Goal: Transaction & Acquisition: Purchase product/service

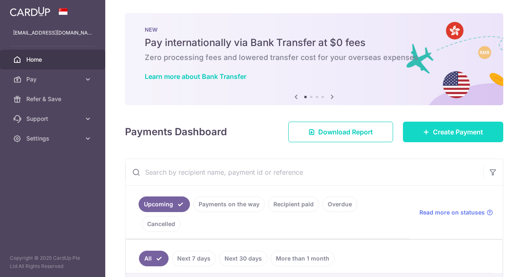
drag, startPoint x: 425, startPoint y: 122, endPoint x: 426, endPoint y: 129, distance: 7.1
click at [425, 122] on link "Create Payment" at bounding box center [453, 132] width 100 height 21
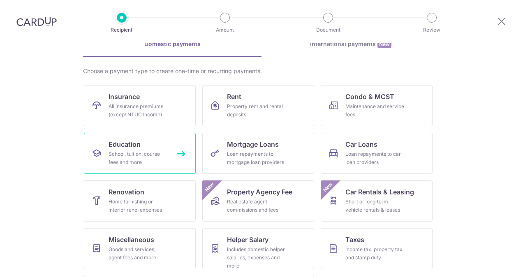
scroll to position [82, 0]
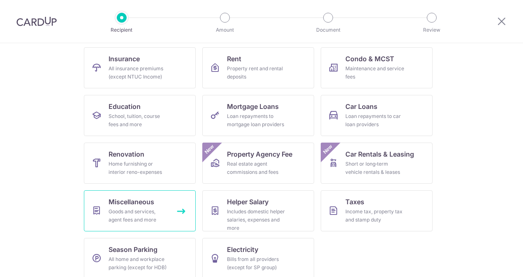
click at [166, 209] on link "Miscellaneous Goods and services, agent fees and more" at bounding box center [140, 210] width 112 height 41
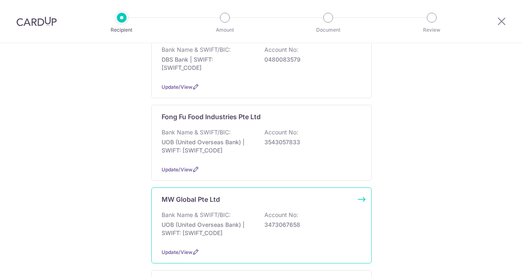
click at [221, 211] on p "Bank Name & SWIFT/BIC:" at bounding box center [196, 215] width 69 height 8
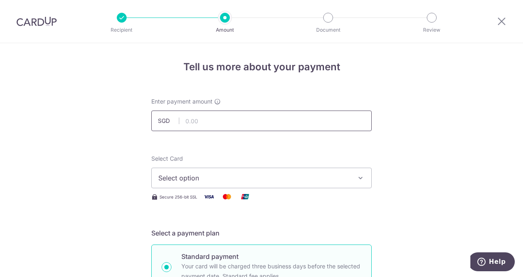
click at [207, 119] on input "text" at bounding box center [261, 121] width 220 height 21
type input "19,000.85"
click at [234, 179] on span "Select option" at bounding box center [254, 178] width 192 height 10
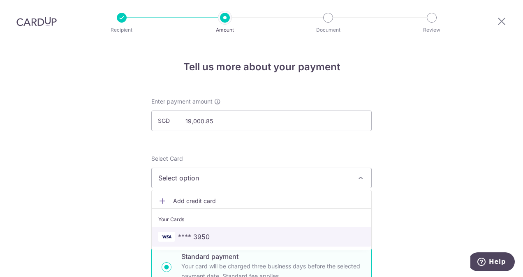
click at [228, 234] on span "**** 3950" at bounding box center [261, 237] width 206 height 10
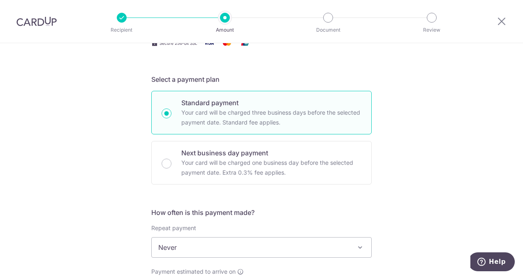
scroll to position [247, 0]
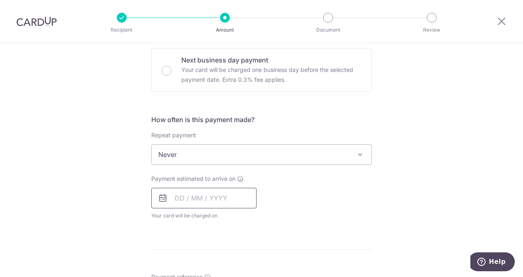
click at [232, 198] on input "text" at bounding box center [203, 198] width 105 height 21
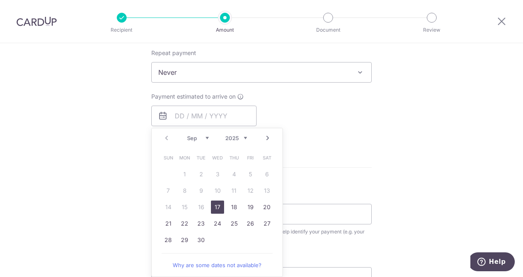
click at [217, 206] on link "17" at bounding box center [217, 207] width 13 height 13
type input "[DATE]"
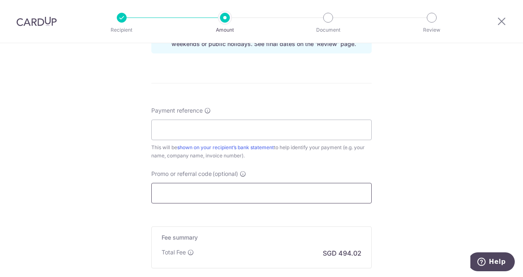
scroll to position [452, 0]
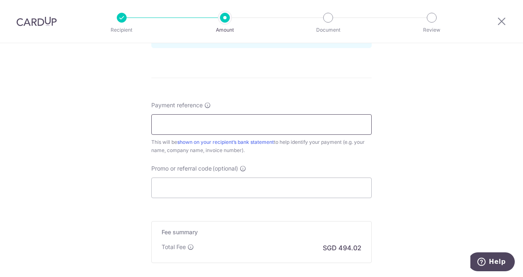
click at [195, 125] on input "Payment reference" at bounding box center [261, 124] width 220 height 21
type input "MDC090318"
click at [201, 188] on input "Promo or referral code (optional)" at bounding box center [261, 188] width 220 height 21
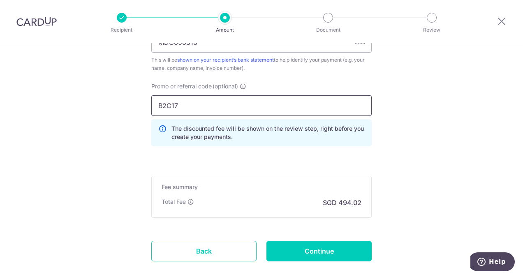
scroll to position [578, 0]
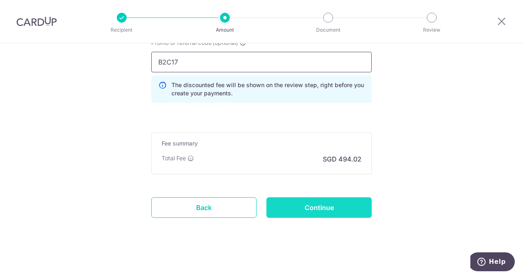
type input "B2C17"
click at [312, 205] on input "Continue" at bounding box center [318, 207] width 105 height 21
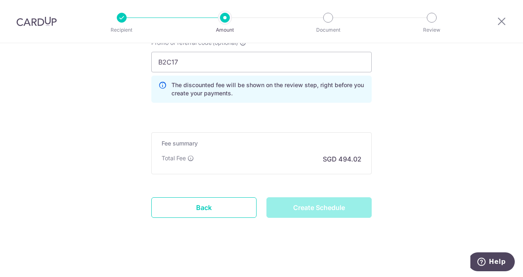
type input "Create Schedule"
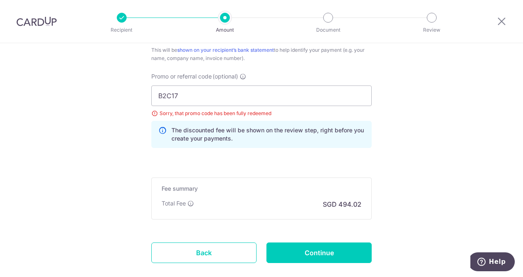
scroll to position [549, 0]
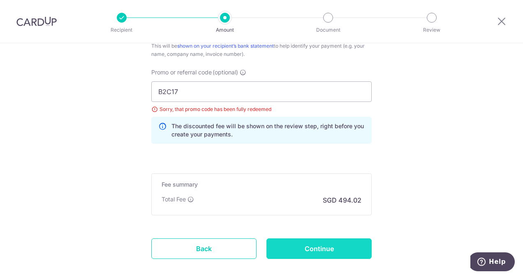
click at [309, 244] on input "Continue" at bounding box center [318, 249] width 105 height 21
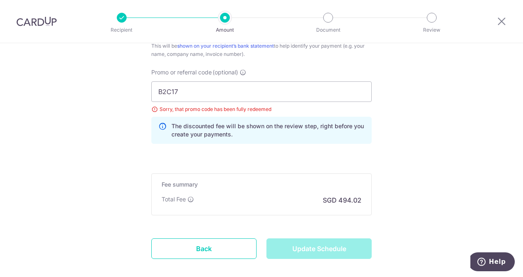
type input "Update Schedule"
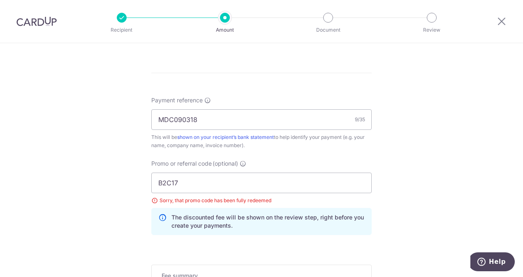
scroll to position [452, 0]
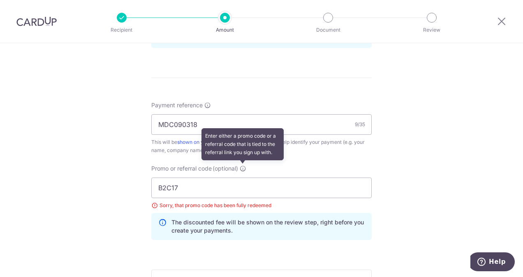
click at [242, 167] on icon at bounding box center [243, 168] width 7 height 7
click at [242, 178] on input "B2C17" at bounding box center [261, 188] width 220 height 21
click at [242, 166] on icon at bounding box center [243, 168] width 7 height 7
click at [242, 178] on input "B2C17" at bounding box center [261, 188] width 220 height 21
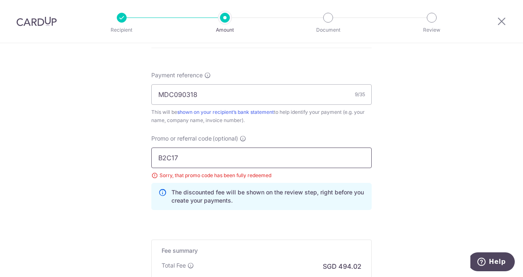
scroll to position [493, 0]
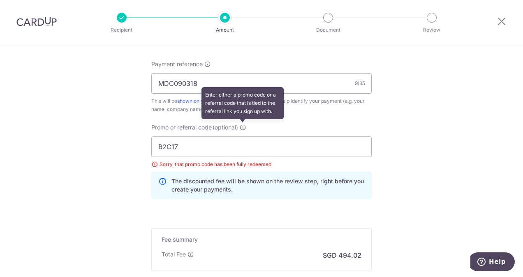
click at [241, 124] on icon at bounding box center [243, 127] width 7 height 7
click at [241, 137] on input "B2C17" at bounding box center [261, 147] width 220 height 21
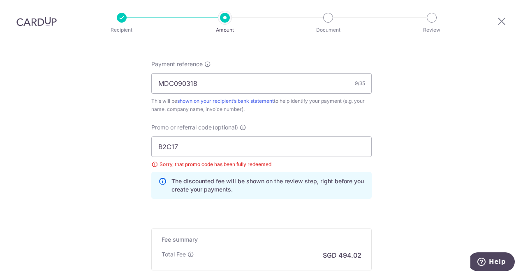
click at [218, 126] on span "(optional)" at bounding box center [225, 127] width 25 height 8
click at [218, 137] on input "B2C17" at bounding box center [261, 147] width 220 height 21
click at [192, 127] on span "Promo or referral code" at bounding box center [181, 127] width 60 height 8
click at [192, 137] on input "B2C17" at bounding box center [261, 147] width 220 height 21
click at [190, 145] on input "B2C17" at bounding box center [261, 147] width 220 height 21
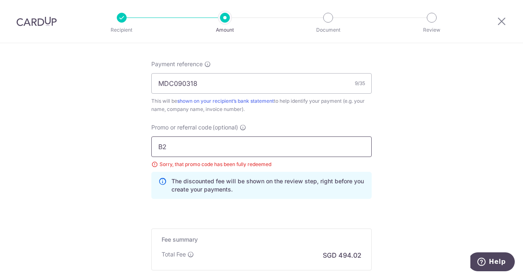
type input "B"
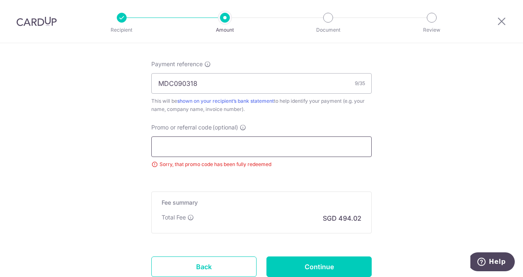
click at [202, 146] on input "Promo or referral code (optional)" at bounding box center [261, 147] width 220 height 21
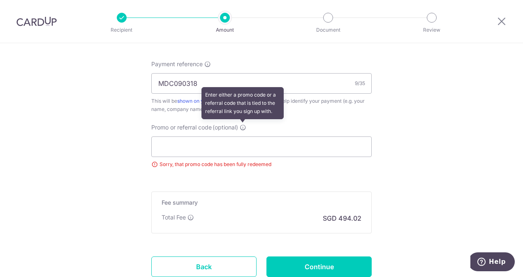
click at [241, 126] on icon at bounding box center [243, 127] width 7 height 7
click at [241, 137] on input "Promo or referral code (optional) Enter either a promo code or a referral code …" at bounding box center [261, 147] width 220 height 21
click at [242, 126] on icon at bounding box center [243, 127] width 7 height 7
click at [242, 137] on input "Promo or referral code (optional) Enter either a promo code or a referral code …" at bounding box center [261, 147] width 220 height 21
click at [242, 126] on icon at bounding box center [243, 127] width 7 height 7
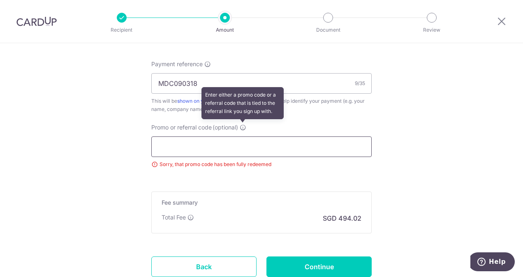
click at [242, 137] on input "Promo or referral code (optional) Enter either a promo code or a referral code …" at bounding box center [261, 147] width 220 height 21
click at [242, 126] on icon at bounding box center [243, 127] width 7 height 7
click at [242, 137] on input "Promo or referral code (optional) Enter either a promo code or a referral code …" at bounding box center [261, 147] width 220 height 21
click at [242, 126] on icon at bounding box center [243, 127] width 7 height 7
click at [242, 137] on input "Promo or referral code (optional) Enter either a promo code or a referral code …" at bounding box center [261, 147] width 220 height 21
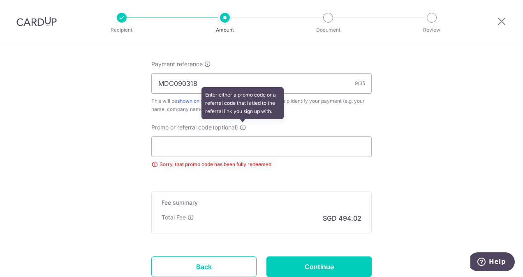
click at [242, 126] on icon at bounding box center [243, 127] width 7 height 7
click at [242, 137] on input "Promo or referral code (optional) Enter either a promo code or a referral code …" at bounding box center [261, 147] width 220 height 21
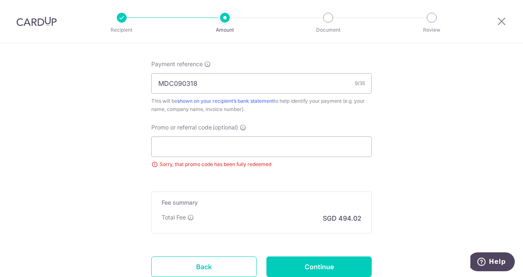
click at [225, 162] on div "Sorry, that promo code has been fully redeemed" at bounding box center [261, 164] width 220 height 8
click at [225, 145] on input "Promo or referral code (optional)" at bounding box center [261, 147] width 220 height 21
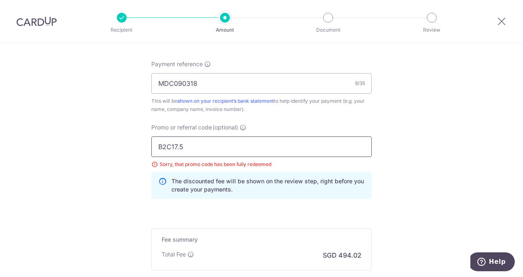
click button "Add Card" at bounding box center [0, 0] width 0 height 0
type input "B2C175"
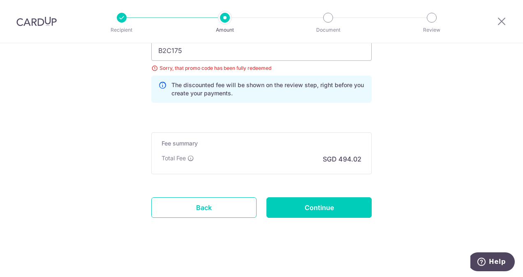
scroll to position [590, 0]
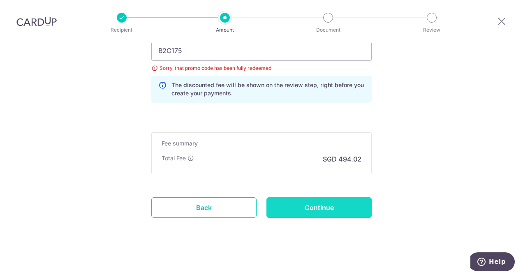
click at [317, 204] on input "Continue" at bounding box center [318, 207] width 105 height 21
type input "Update Schedule"
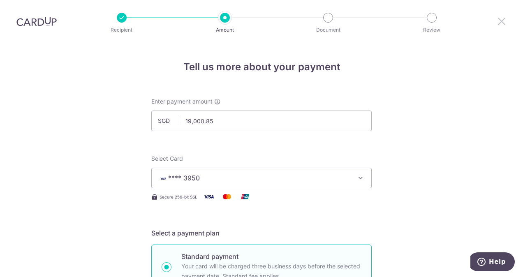
drag, startPoint x: 500, startPoint y: 21, endPoint x: 296, endPoint y: 43, distance: 205.2
click at [500, 21] on icon at bounding box center [502, 21] width 10 height 10
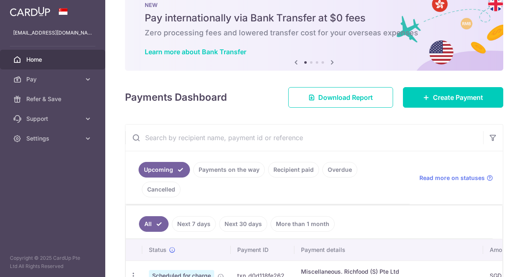
scroll to position [123, 0]
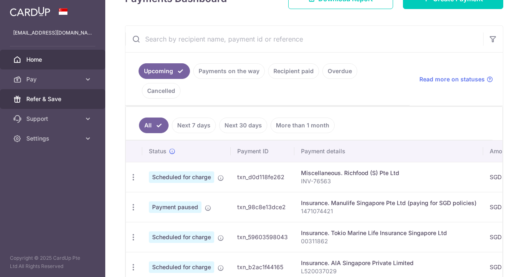
click at [76, 97] on span "Refer & Save" at bounding box center [53, 99] width 54 height 8
click at [56, 99] on span "Refer & Save" at bounding box center [53, 99] width 54 height 8
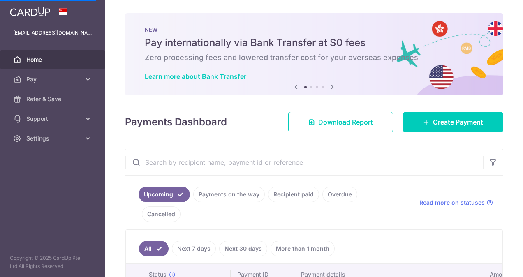
click at [331, 86] on icon at bounding box center [332, 87] width 10 height 10
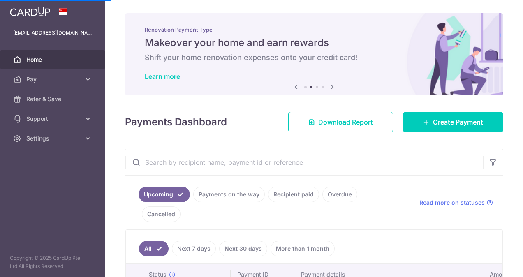
click at [331, 86] on icon at bounding box center [332, 87] width 10 height 10
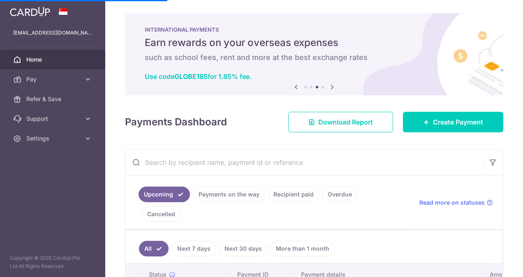
click at [331, 86] on icon at bounding box center [332, 87] width 10 height 10
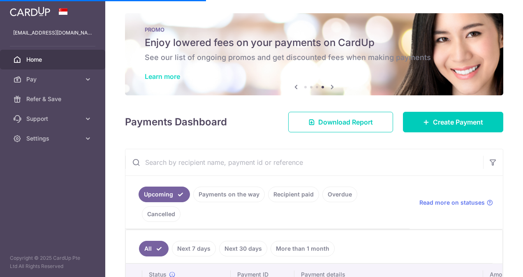
click at [170, 76] on link "Learn more" at bounding box center [162, 76] width 35 height 8
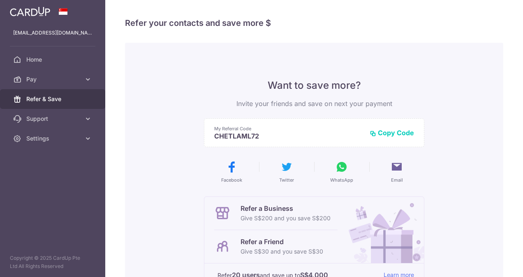
click at [55, 100] on span "Refer & Save" at bounding box center [53, 99] width 54 height 8
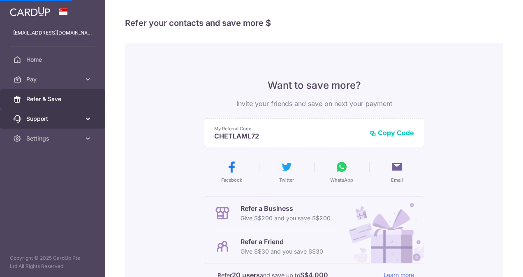
click at [55, 118] on span "Support" at bounding box center [53, 119] width 54 height 8
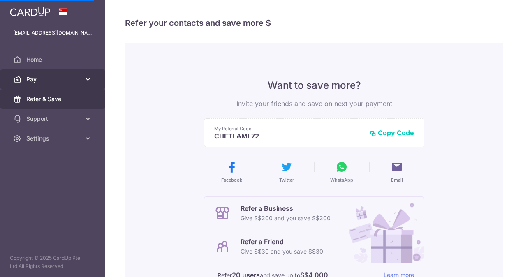
click at [88, 79] on icon at bounding box center [88, 79] width 8 height 8
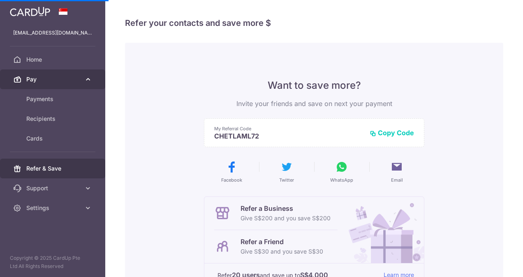
click at [88, 79] on icon at bounding box center [88, 79] width 8 height 8
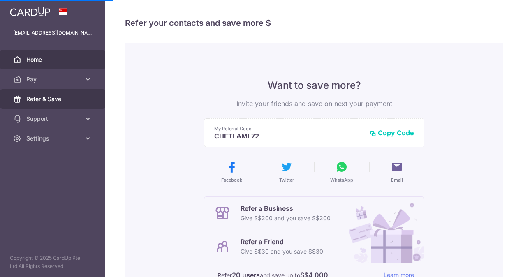
click at [85, 62] on link "Home" at bounding box center [52, 60] width 105 height 20
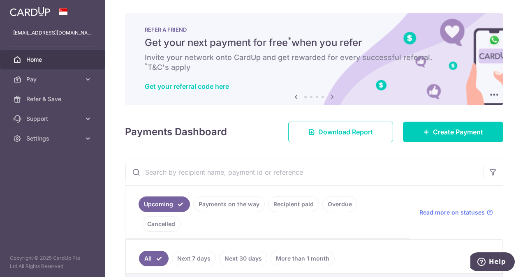
click at [330, 95] on icon at bounding box center [332, 97] width 10 height 10
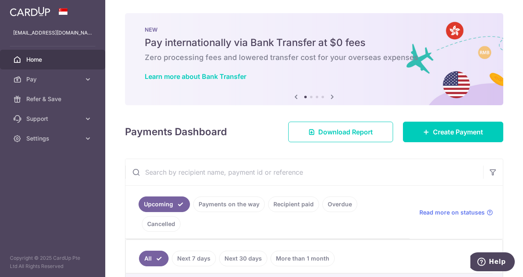
click at [330, 95] on icon at bounding box center [332, 97] width 10 height 10
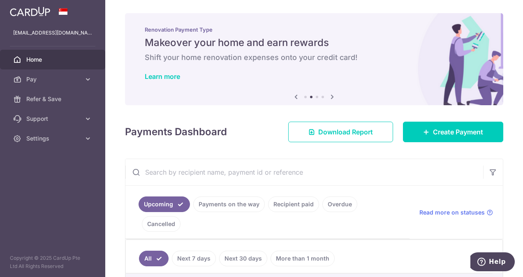
click at [330, 95] on icon at bounding box center [332, 97] width 10 height 10
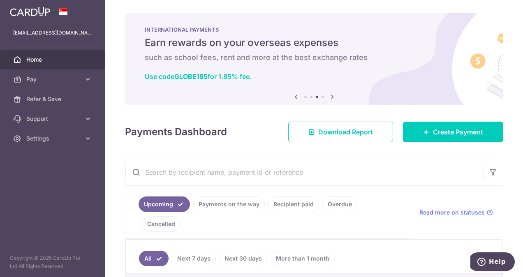
click at [330, 95] on icon at bounding box center [332, 97] width 10 height 10
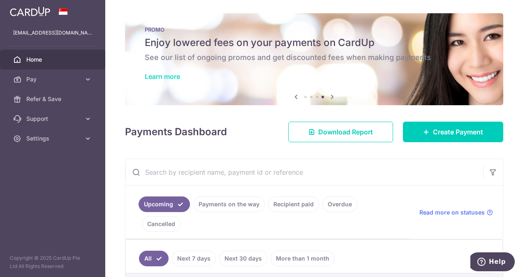
click at [175, 77] on link "Learn more" at bounding box center [162, 76] width 35 height 8
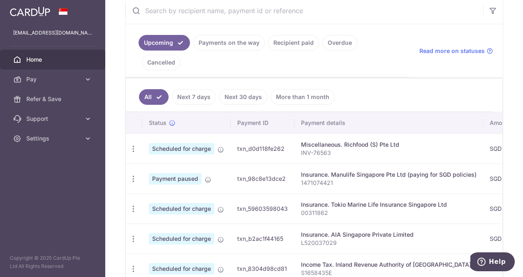
scroll to position [206, 0]
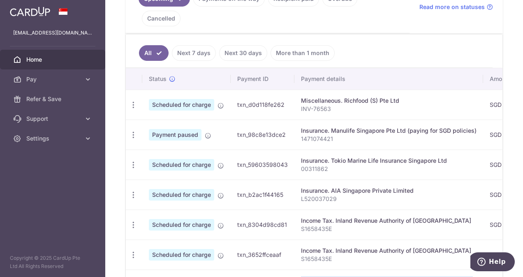
drag, startPoint x: 310, startPoint y: 266, endPoint x: 239, endPoint y: 263, distance: 70.4
drag, startPoint x: 239, startPoint y: 263, endPoint x: 405, endPoint y: 201, distance: 176.6
click at [405, 217] on div "Income Tax. Inland Revenue Authority of [GEOGRAPHIC_DATA]" at bounding box center [389, 221] width 176 height 8
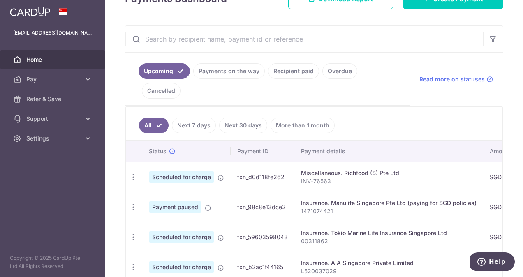
scroll to position [0, 0]
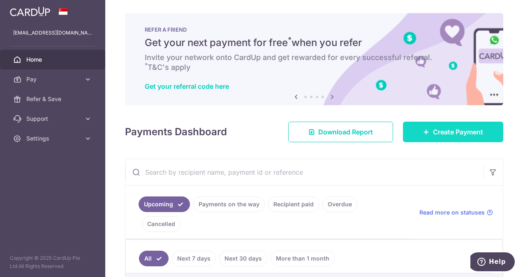
click at [427, 131] on link "Create Payment" at bounding box center [453, 132] width 100 height 21
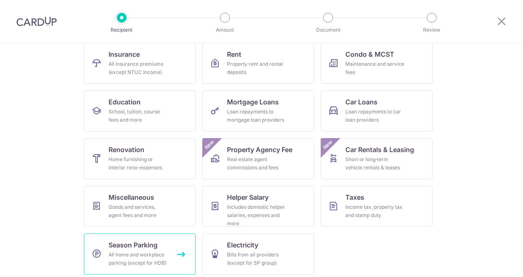
scroll to position [90, 0]
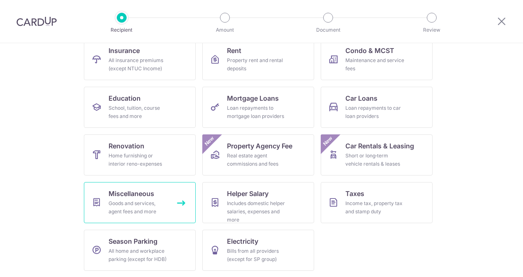
click at [154, 199] on div "Goods and services, agent fees and more" at bounding box center [138, 207] width 59 height 16
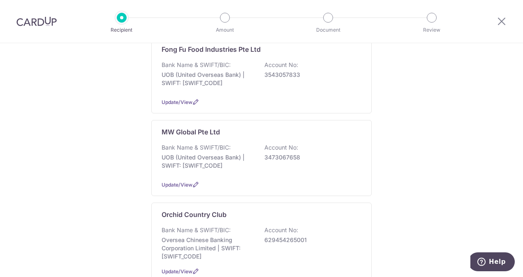
scroll to position [493, 0]
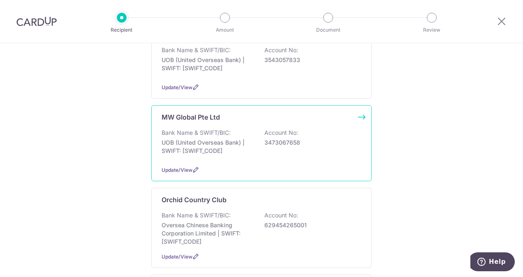
click at [278, 146] on div "Bank Name & SWIFT/BIC: UOB (United Overseas Bank) | SWIFT: UOVBSGSGXXX Account …" at bounding box center [262, 144] width 200 height 30
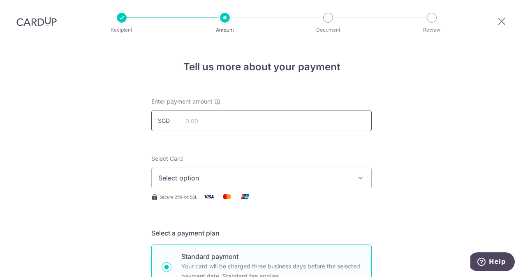
click at [254, 121] on input "text" at bounding box center [261, 121] width 220 height 21
type input "19,000.85"
type input "MDC090318"
type input "B2C175"
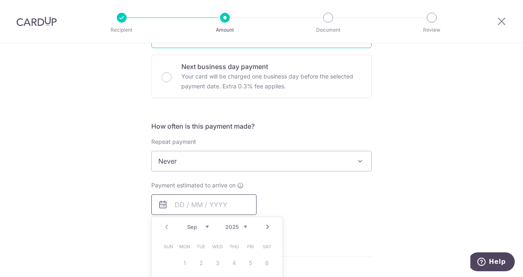
type input "19,000.85"
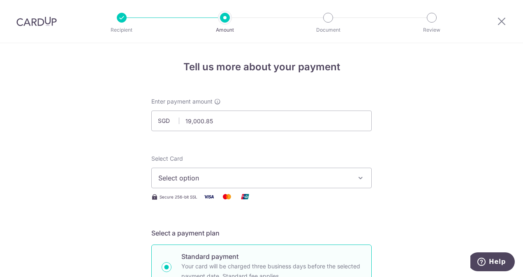
scroll to position [41, 0]
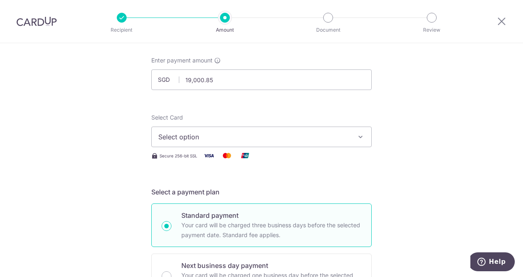
click at [244, 137] on span "Select option" at bounding box center [254, 137] width 192 height 10
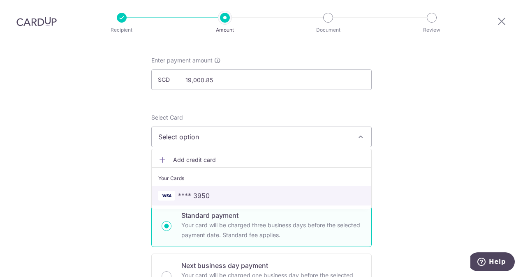
click at [239, 193] on span "**** 3950" at bounding box center [261, 196] width 206 height 10
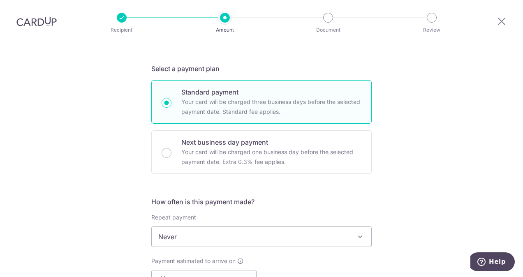
scroll to position [247, 0]
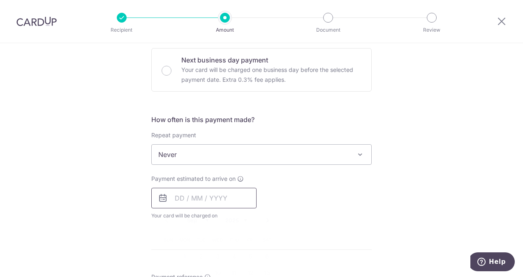
click at [234, 198] on input "text" at bounding box center [203, 198] width 105 height 21
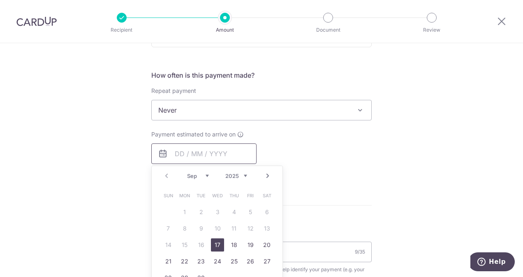
scroll to position [370, 0]
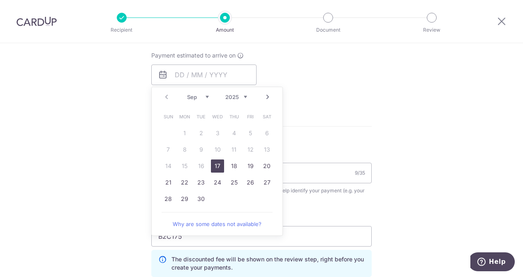
click at [216, 165] on link "17" at bounding box center [217, 166] width 13 height 13
type input "17/09/2025"
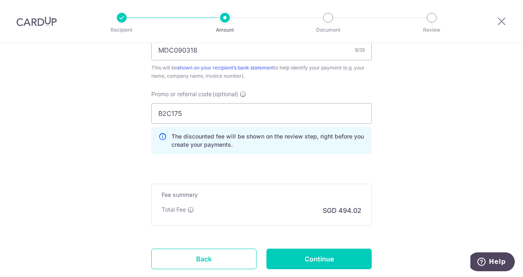
scroll to position [535, 0]
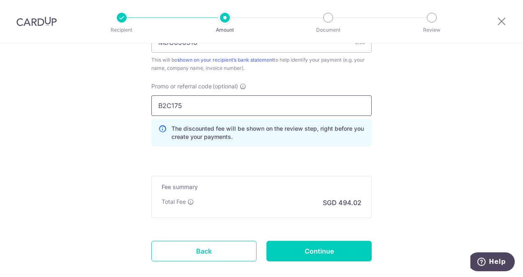
click at [194, 103] on input "B2C175" at bounding box center [261, 105] width 220 height 21
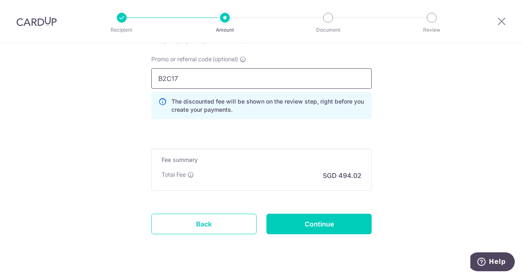
scroll to position [578, 0]
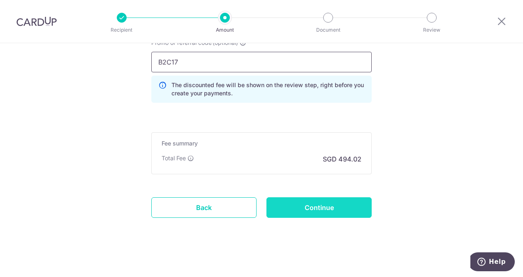
type input "B2C17"
click at [319, 206] on input "Continue" at bounding box center [318, 207] width 105 height 21
type input "Create Schedule"
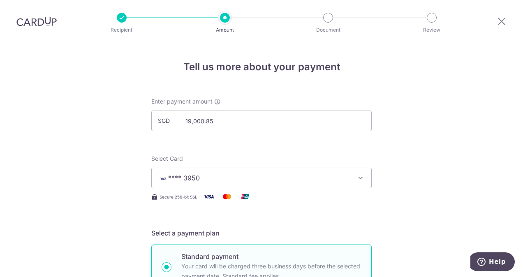
click at [311, 180] on span "**** 3950" at bounding box center [254, 178] width 192 height 10
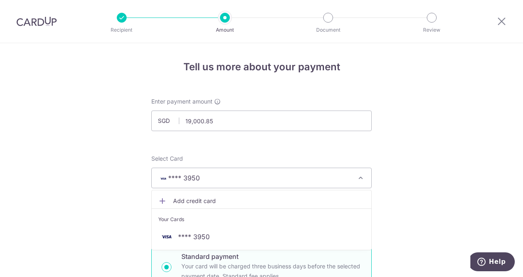
click at [197, 198] on span "Add credit card" at bounding box center [269, 201] width 192 height 8
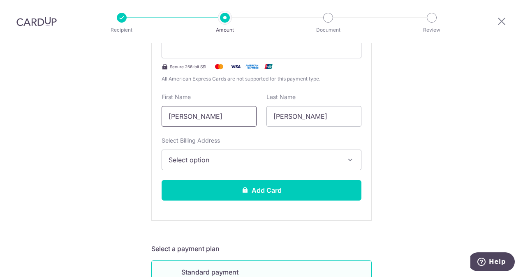
scroll to position [206, 0]
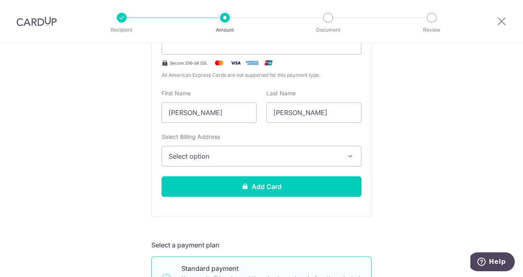
click at [234, 157] on span "Select option" at bounding box center [254, 156] width 171 height 10
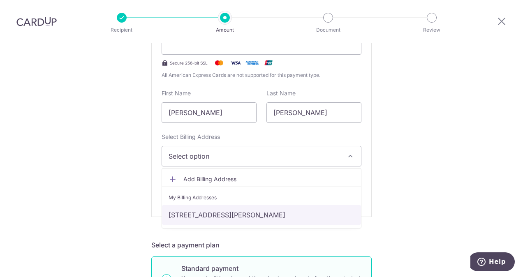
click at [235, 213] on link "14 Chuan Walk, Singapore, Singapore, Singapore-558420" at bounding box center [261, 215] width 199 height 20
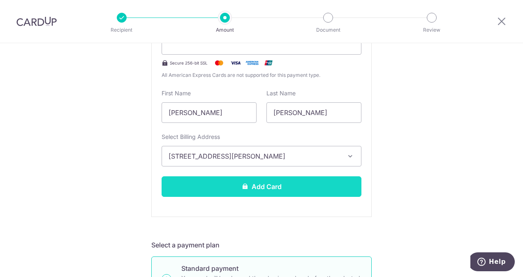
click at [248, 187] on button "Add Card" at bounding box center [262, 186] width 200 height 21
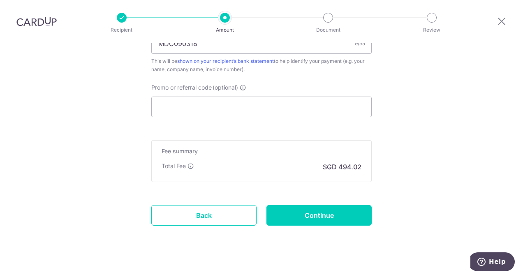
scroll to position [558, 0]
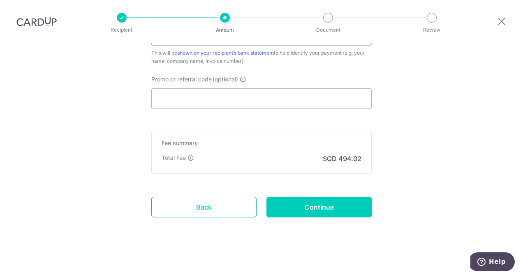
click at [200, 206] on link "Back" at bounding box center [203, 207] width 105 height 21
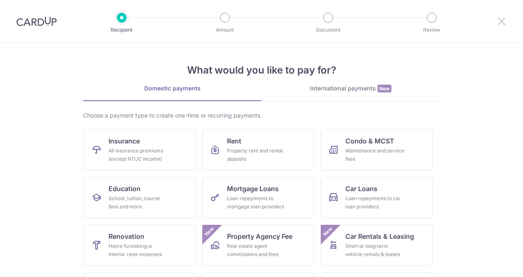
click at [503, 21] on icon at bounding box center [502, 21] width 10 height 10
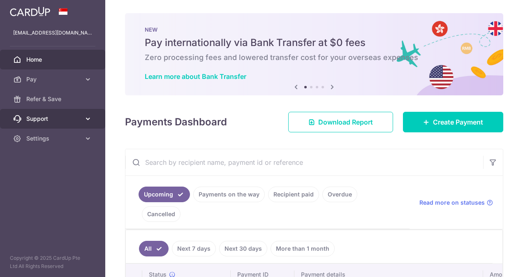
click at [67, 119] on span "Support" at bounding box center [53, 119] width 54 height 8
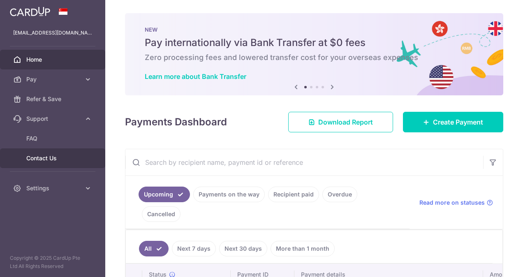
click at [69, 153] on link "Contact Us" at bounding box center [52, 158] width 105 height 20
click at [292, 192] on link "Recipient paid" at bounding box center [293, 195] width 51 height 16
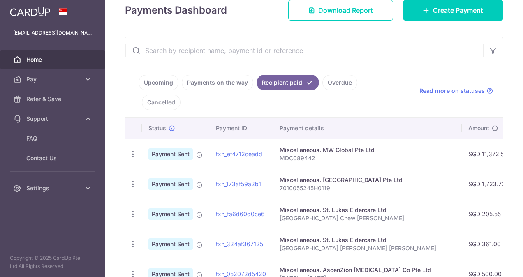
scroll to position [123, 0]
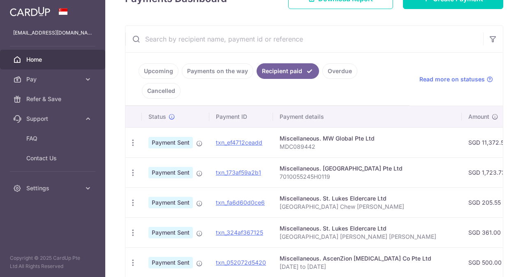
click at [405, 193] on td "Miscellaneous. St. Lukes Eldercare Ltd Serangoon Centre Chew Hui Meng" at bounding box center [367, 203] width 189 height 30
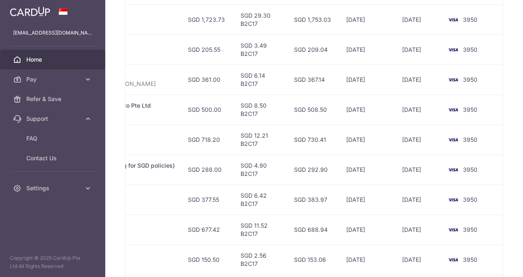
scroll to position [315, 0]
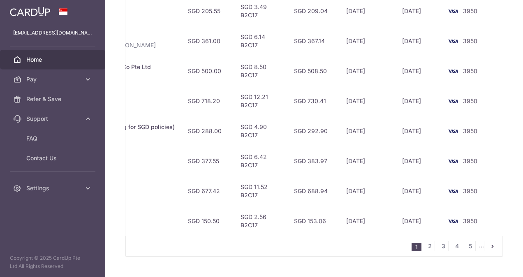
click at [489, 243] on icon "pager" at bounding box center [492, 246] width 7 height 7
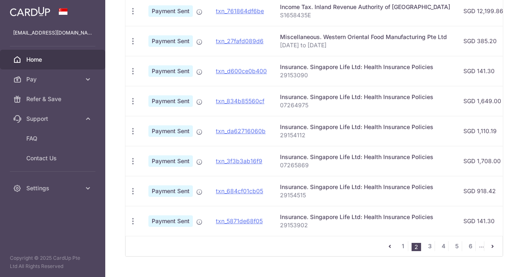
click at [489, 243] on icon "pager" at bounding box center [492, 246] width 7 height 7
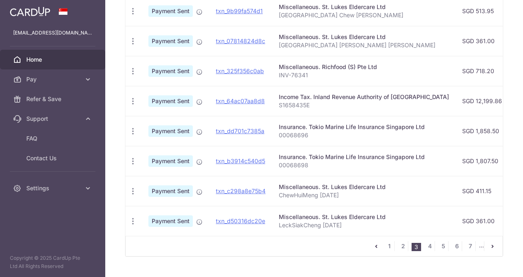
click at [489, 243] on icon "pager" at bounding box center [492, 246] width 7 height 7
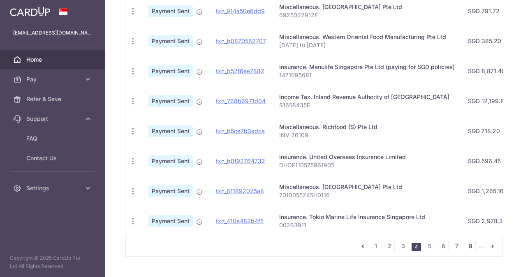
click at [467, 241] on link "8" at bounding box center [471, 246] width 10 height 10
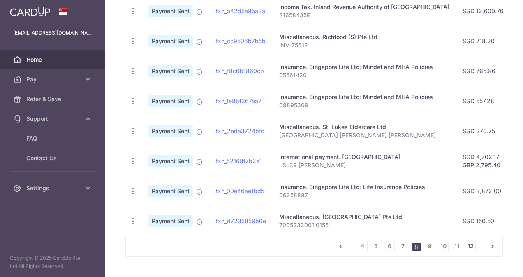
click at [470, 241] on link "12" at bounding box center [471, 246] width 10 height 10
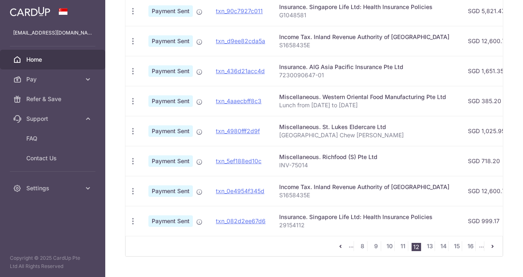
click at [479, 241] on li "..." at bounding box center [481, 246] width 5 height 10
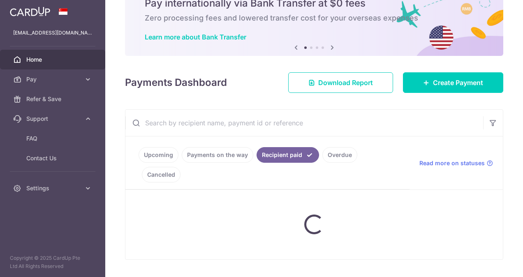
scroll to position [16, 0]
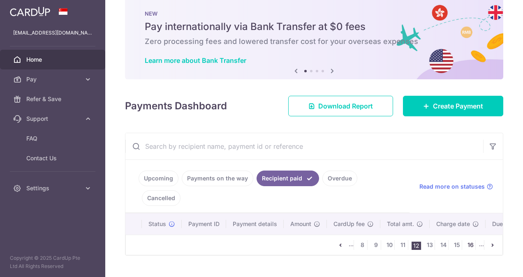
click at [468, 240] on link "16" at bounding box center [471, 245] width 10 height 10
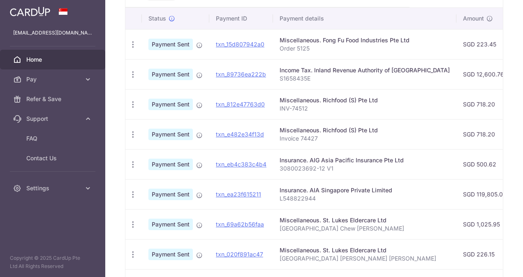
scroll to position [315, 0]
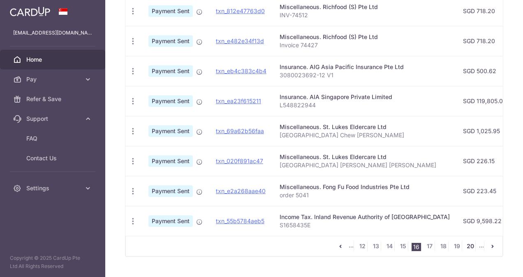
click at [468, 241] on link "20" at bounding box center [471, 246] width 10 height 10
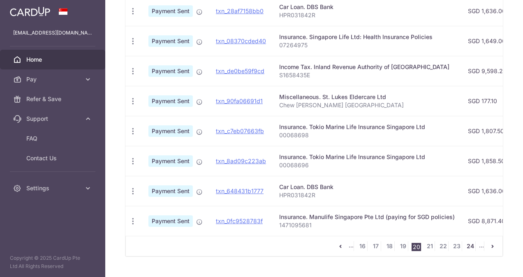
click at [469, 241] on link "24" at bounding box center [471, 246] width 10 height 10
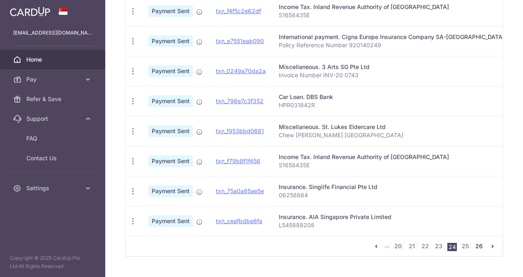
click at [477, 241] on link "26" at bounding box center [479, 246] width 10 height 10
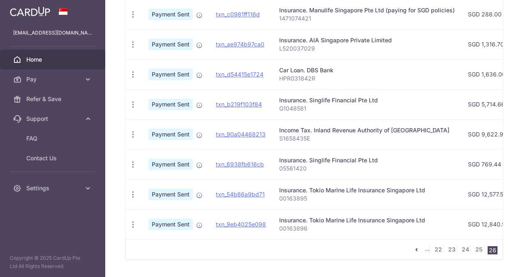
scroll to position [255, 0]
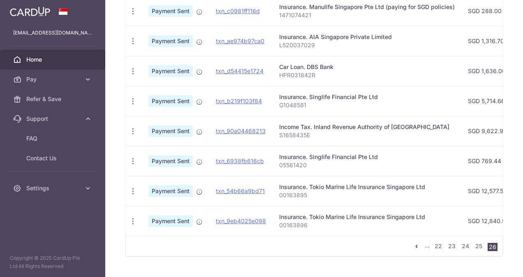
click at [488, 243] on li "26" at bounding box center [493, 247] width 10 height 8
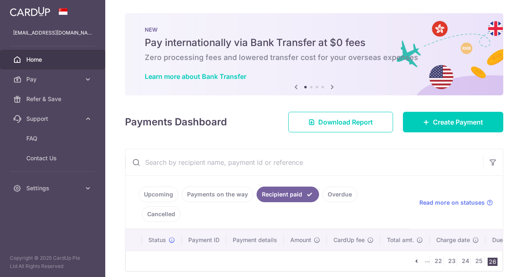
scroll to position [16, 0]
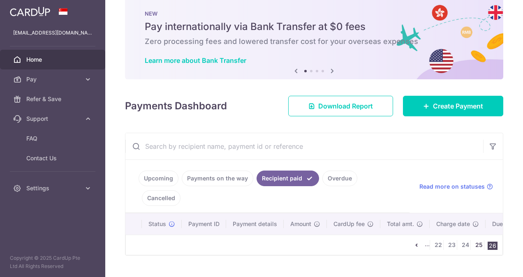
click at [477, 240] on link "25" at bounding box center [479, 245] width 10 height 10
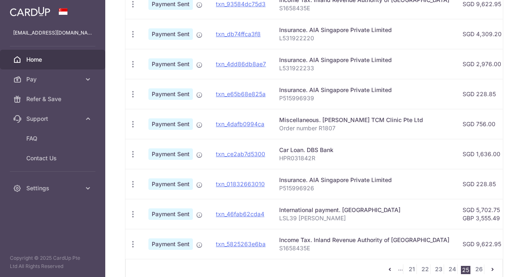
scroll to position [315, 0]
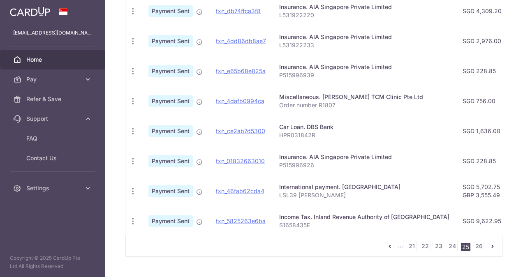
click at [456, 206] on td "SGD 9,622.95" at bounding box center [482, 221] width 52 height 30
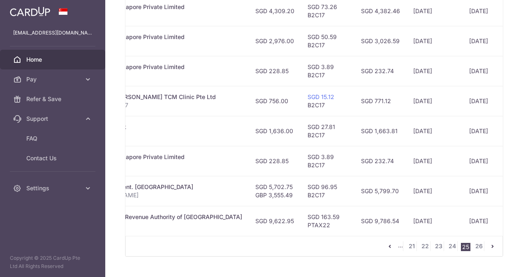
scroll to position [0, 246]
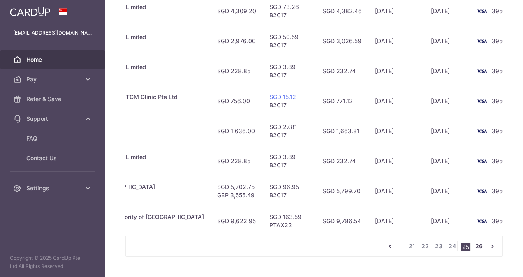
click at [475, 241] on link "26" at bounding box center [479, 246] width 10 height 10
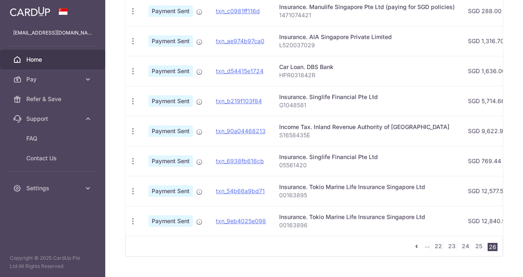
scroll to position [255, 0]
click at [432, 213] on div "Insurance. Tokio Marine Life Insurance Singapore Ltd" at bounding box center [367, 217] width 176 height 8
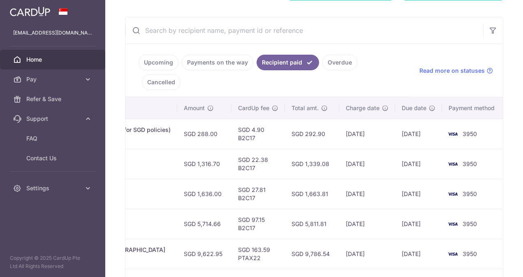
scroll to position [0, 0]
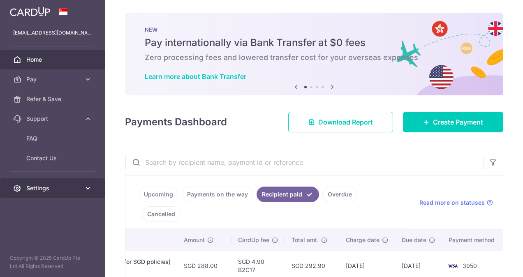
click at [42, 190] on span "Settings" at bounding box center [53, 188] width 54 height 8
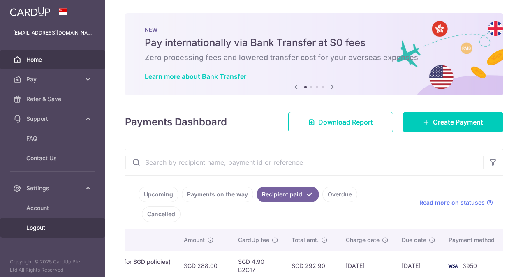
click at [47, 224] on span "Logout" at bounding box center [53, 228] width 54 height 8
